Goal: Task Accomplishment & Management: Manage account settings

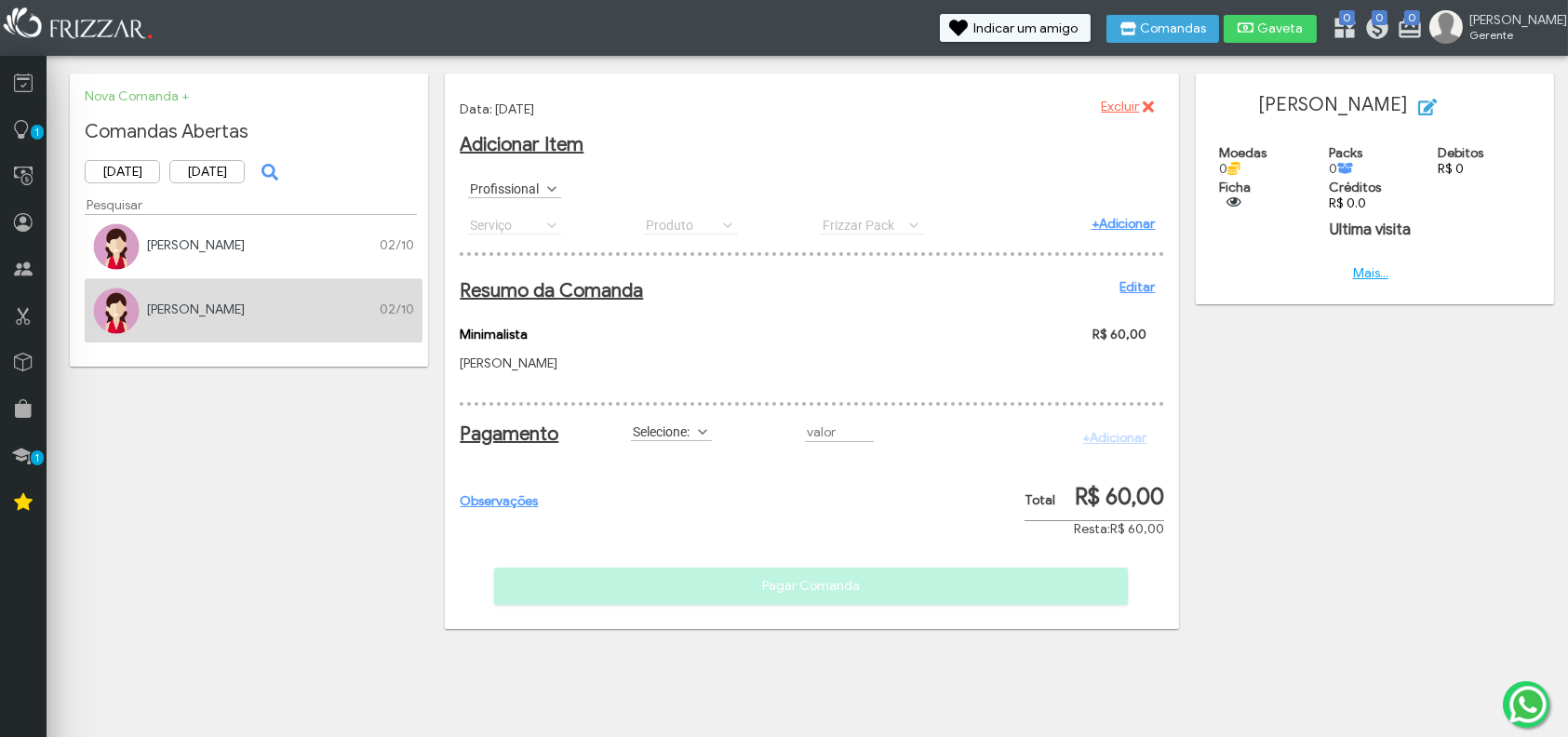
click at [701, 441] on span at bounding box center [702, 432] width 18 height 18
click at [834, 442] on input "text" at bounding box center [839, 433] width 69 height 19
type input "R$"
click at [1120, 291] on link "Editar" at bounding box center [1137, 287] width 36 height 15
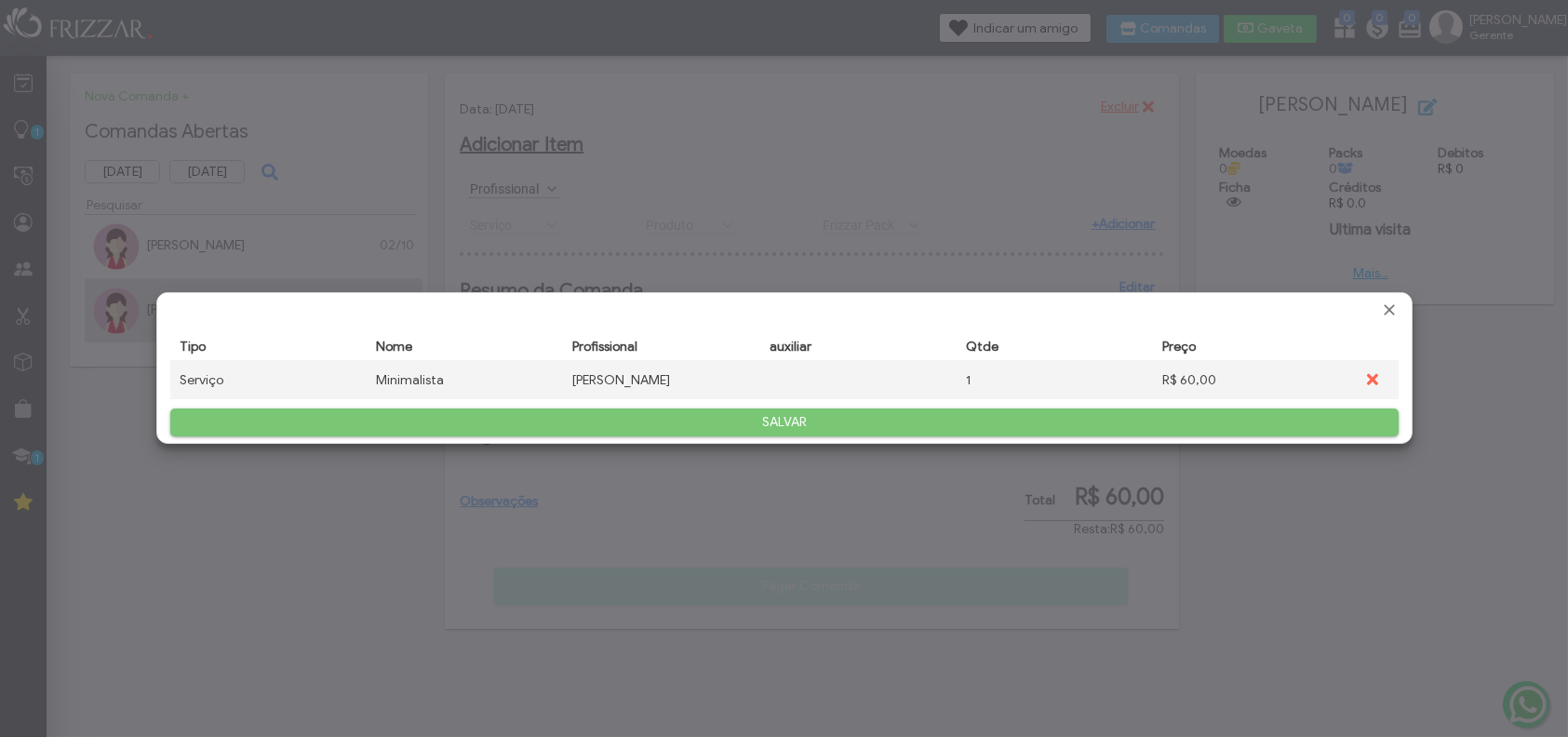
click at [1178, 384] on div "R$ 60,00" at bounding box center [1251, 380] width 178 height 15
click at [1192, 381] on input "R$ 60,00" at bounding box center [1247, 381] width 170 height 17
click at [1208, 384] on input "R$ 60,00" at bounding box center [1247, 381] width 170 height 17
click at [1193, 380] on input "R$ 60,00" at bounding box center [1247, 381] width 170 height 17
type input "R$ 80,00"
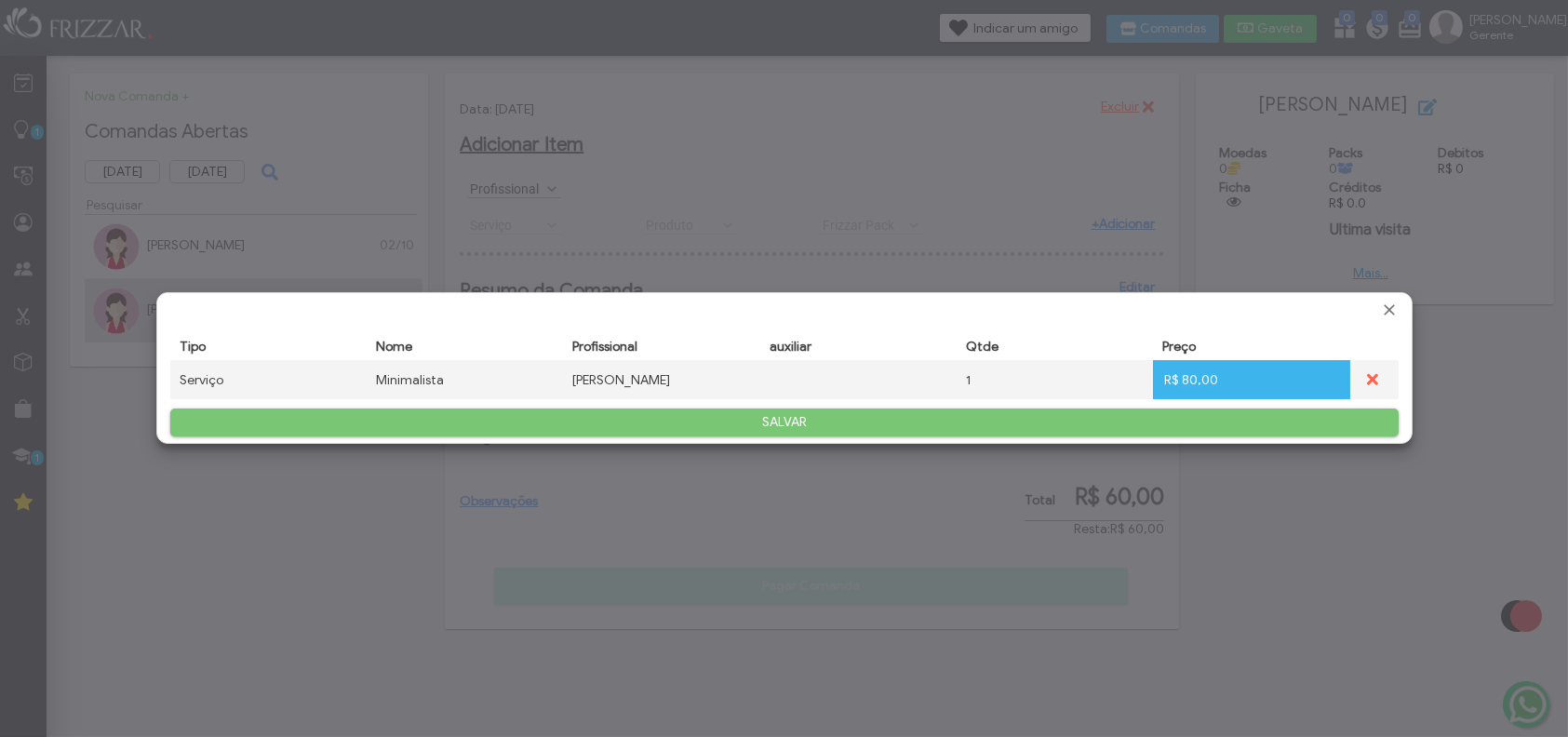
click at [1226, 421] on span "SALVAR" at bounding box center [784, 422] width 1202 height 28
